Goal: Transaction & Acquisition: Purchase product/service

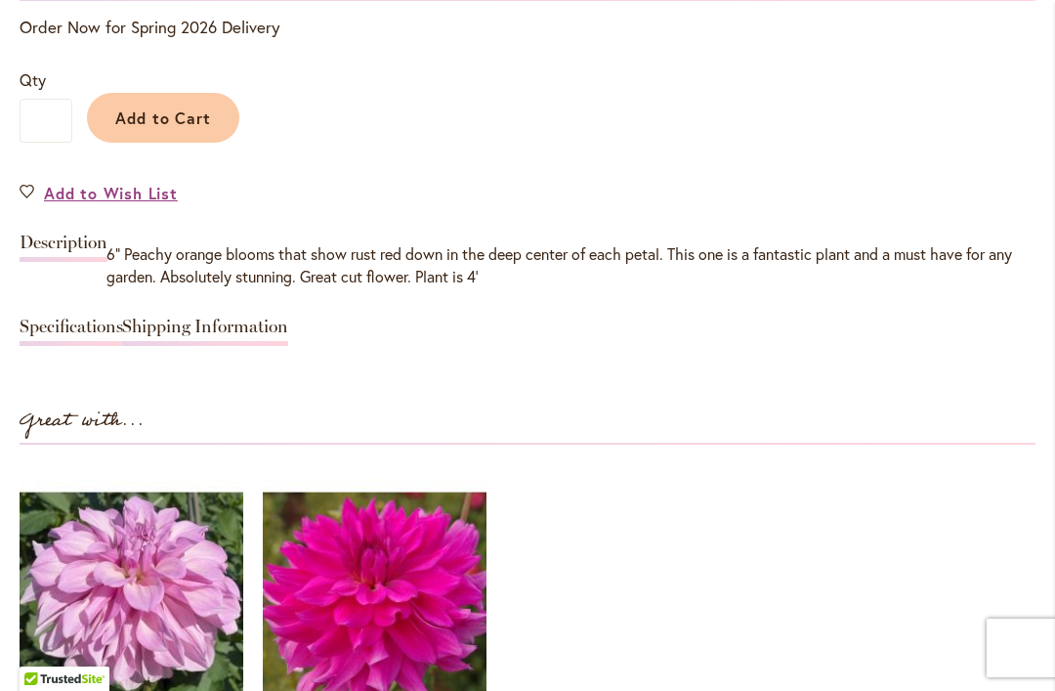
scroll to position [1612, 0]
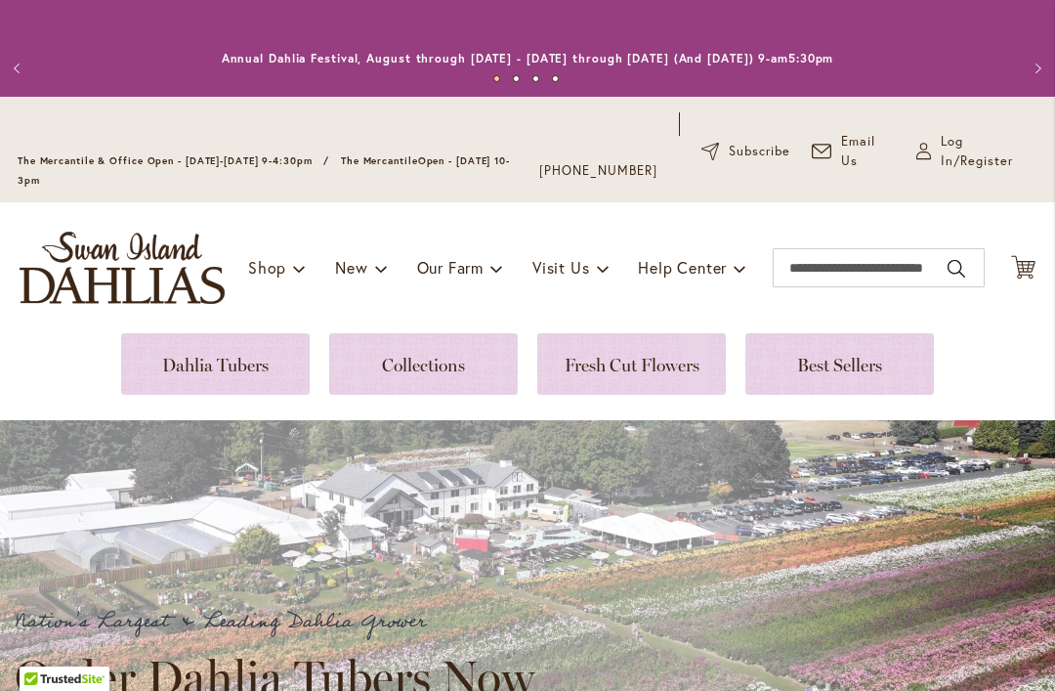
click at [198, 363] on link at bounding box center [215, 364] width 188 height 62
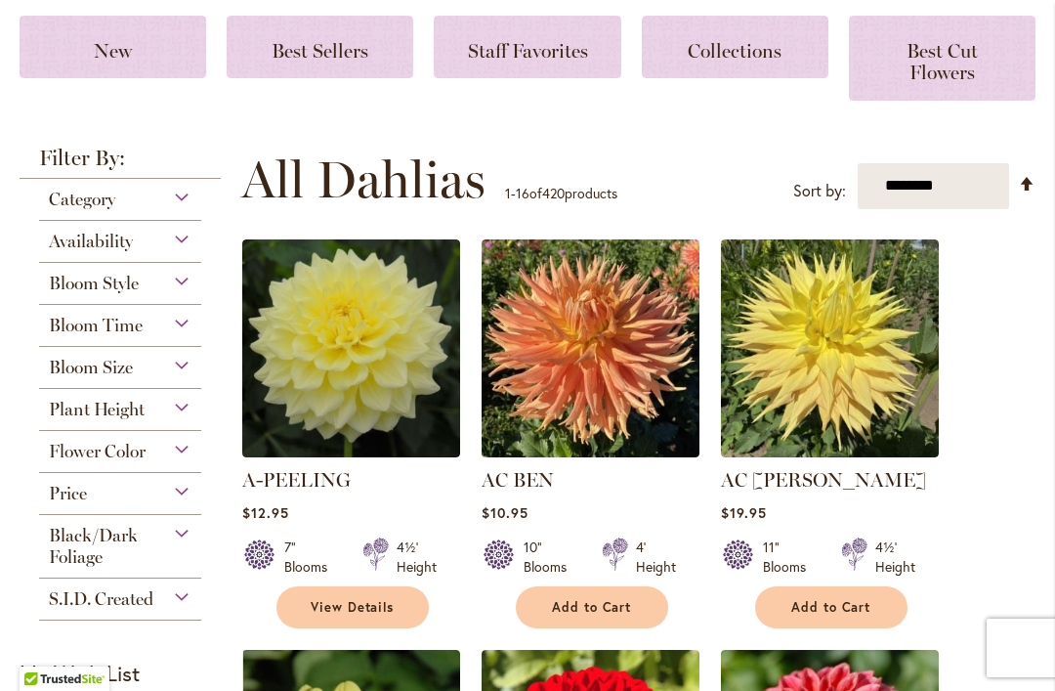
scroll to position [381, 0]
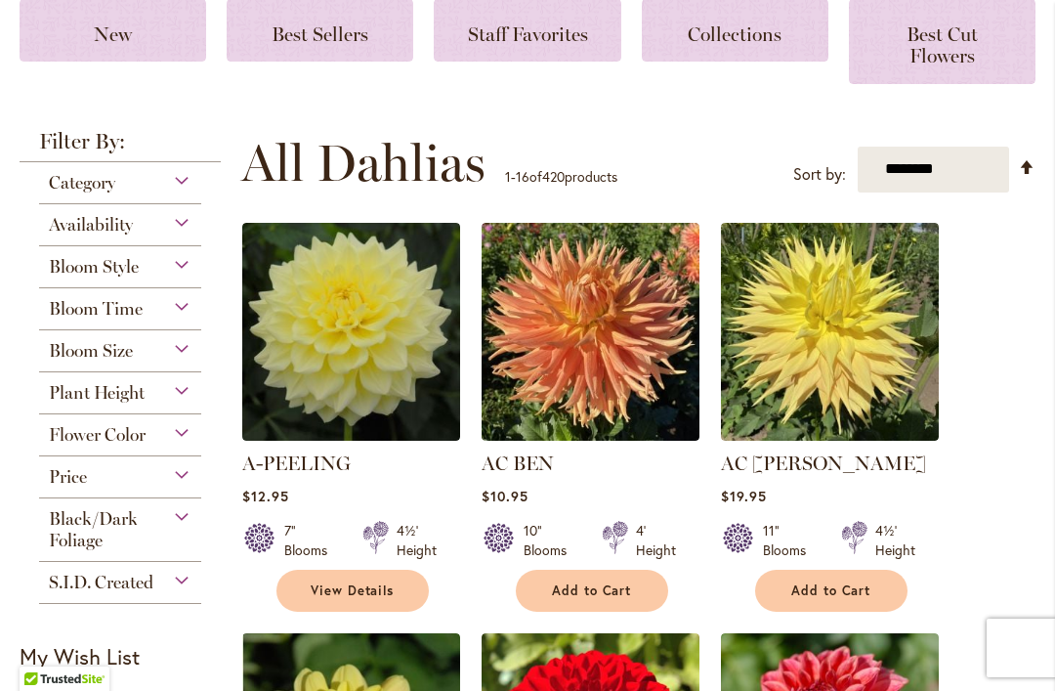
click at [168, 445] on div "Flower Color" at bounding box center [120, 429] width 162 height 31
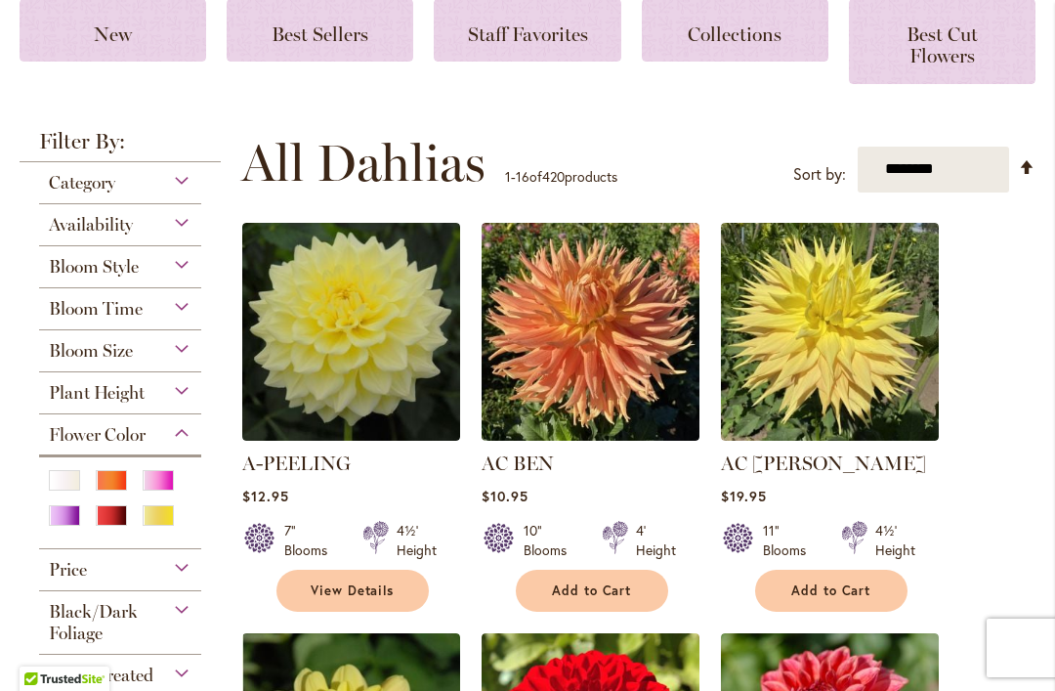
click at [107, 489] on div "Orange/Peach" at bounding box center [111, 480] width 31 height 21
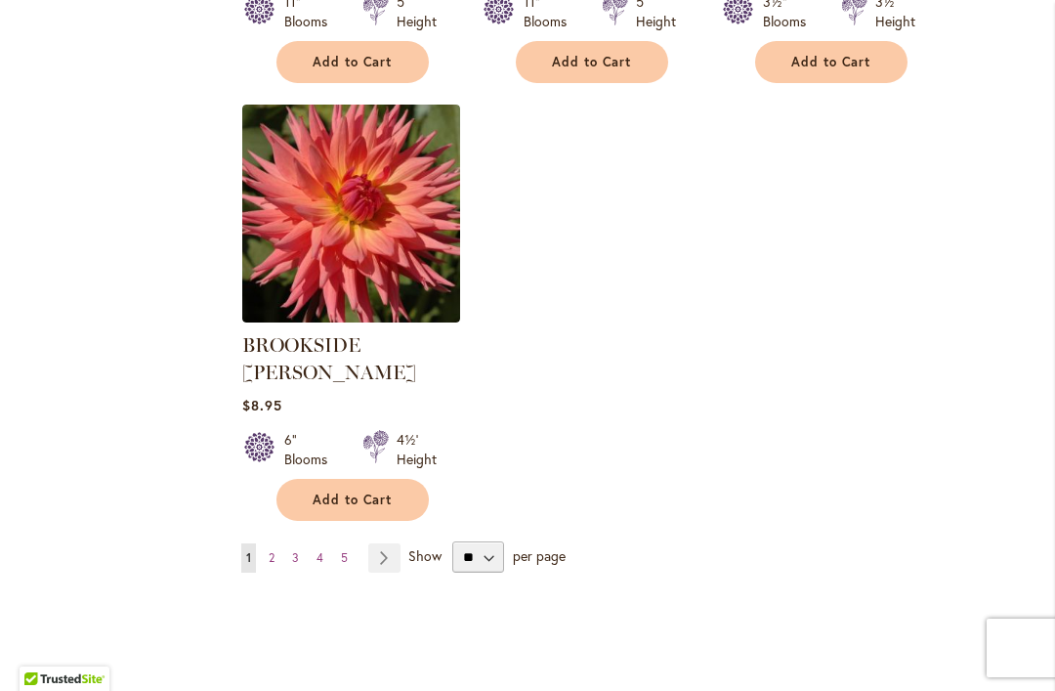
scroll to position [2526, 0]
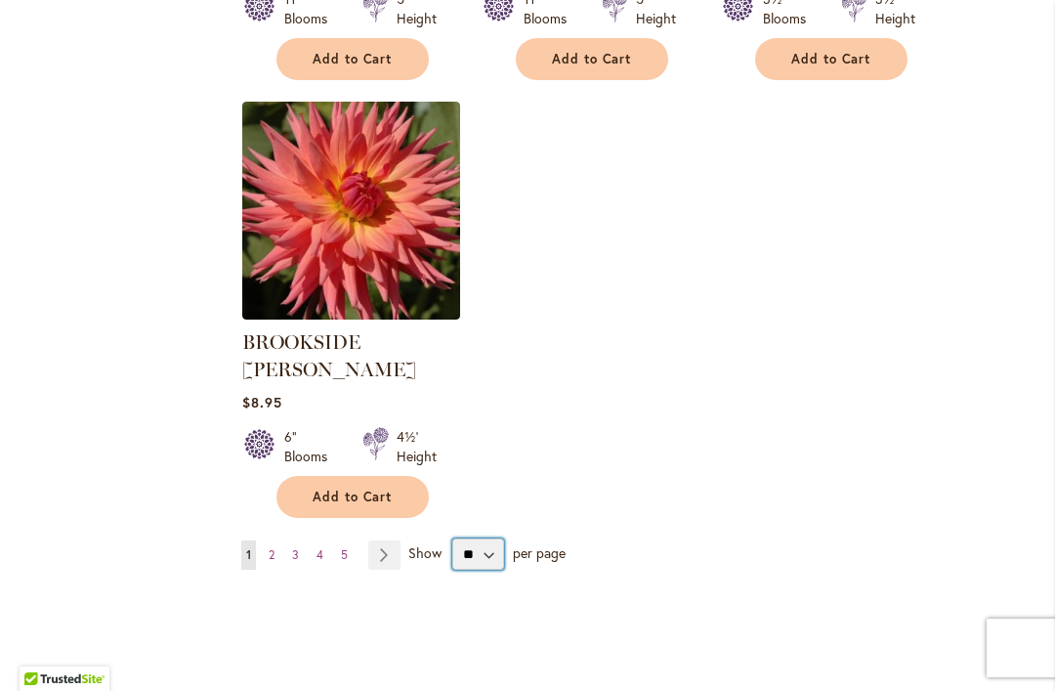
click at [486, 538] on select "** ** ** **" at bounding box center [478, 553] width 52 height 31
select select "**"
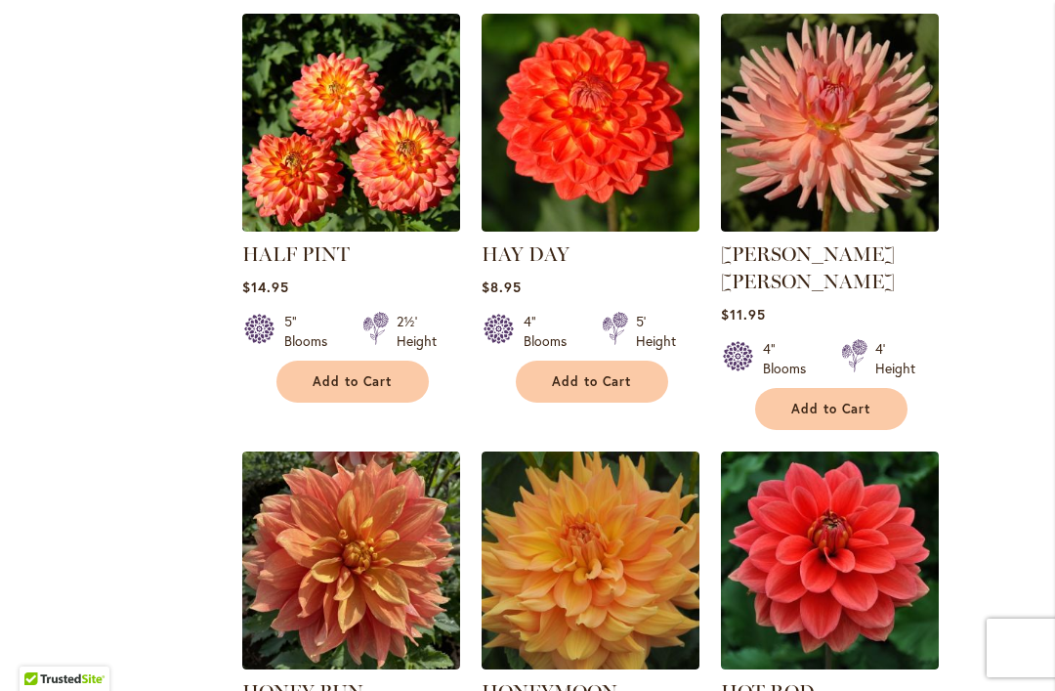
scroll to position [7730, 0]
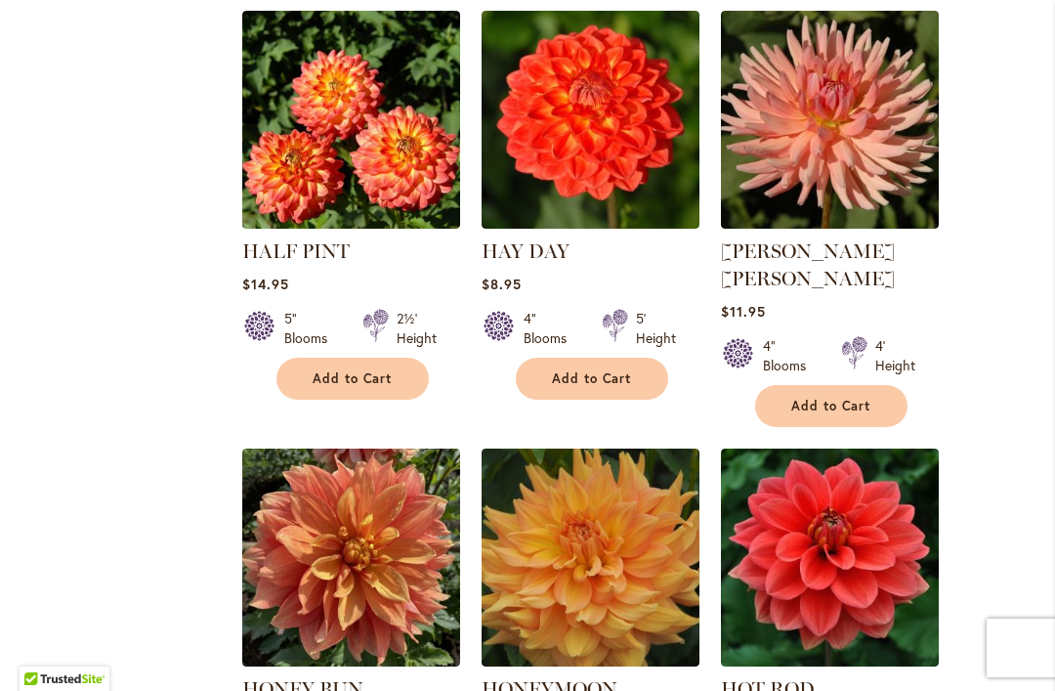
click at [386, 448] on img at bounding box center [351, 557] width 218 height 218
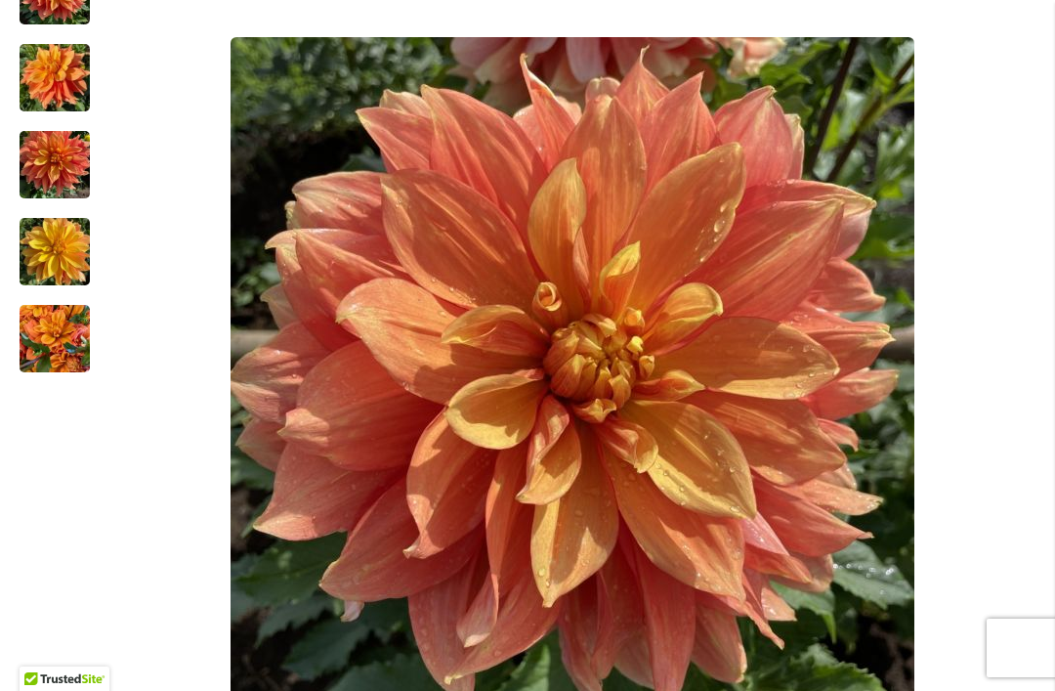
scroll to position [528, 0]
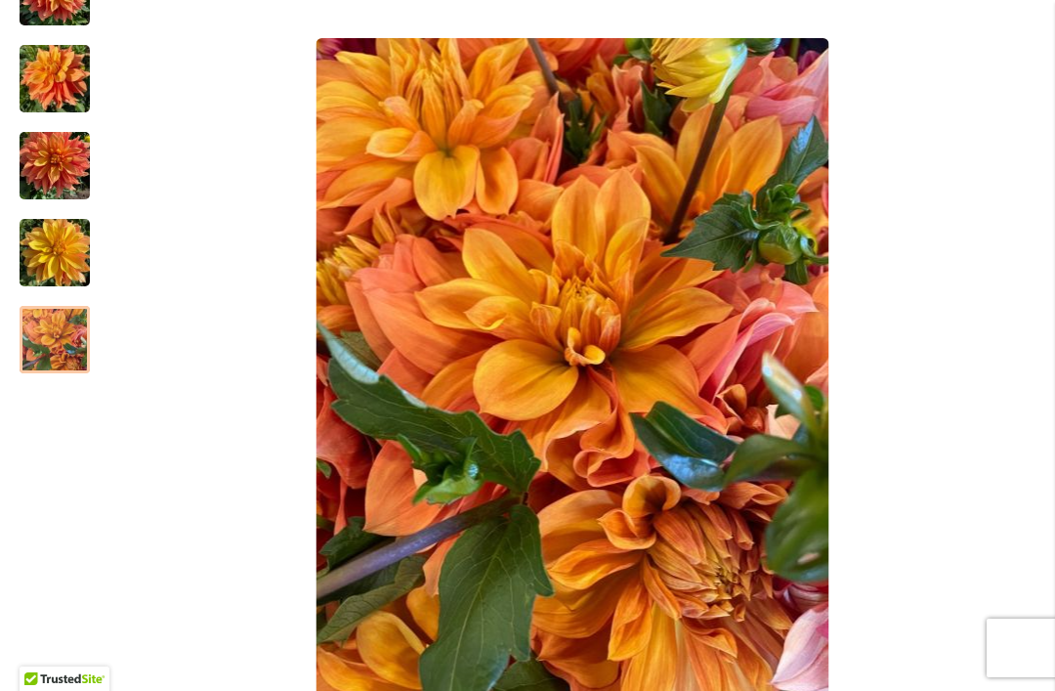
click at [63, 343] on img "Honey Bun" at bounding box center [55, 340] width 70 height 94
click at [66, 167] on img "Honey Bun" at bounding box center [55, 166] width 70 height 94
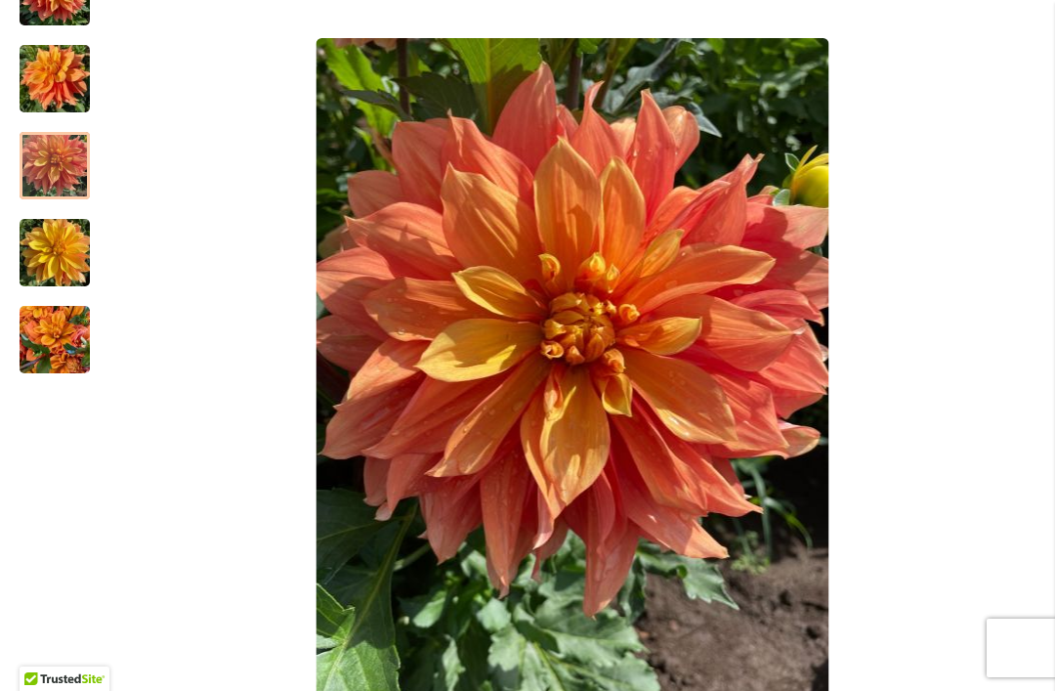
click at [51, 77] on img "Honey Bun" at bounding box center [55, 79] width 70 height 94
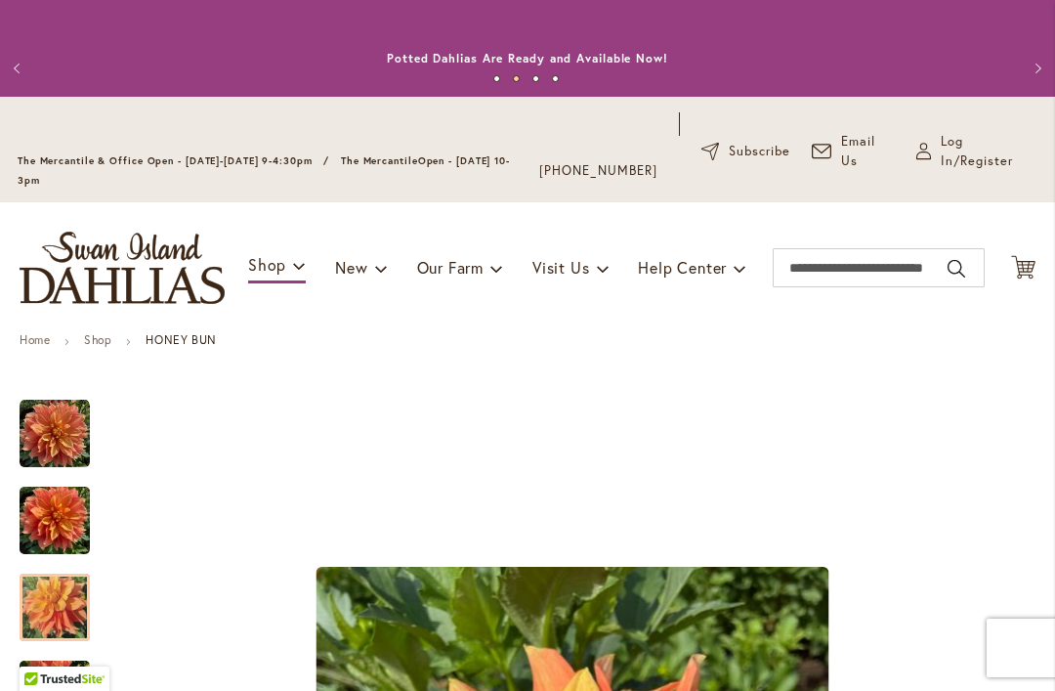
scroll to position [0, 0]
